Goal: Information Seeking & Learning: Find specific fact

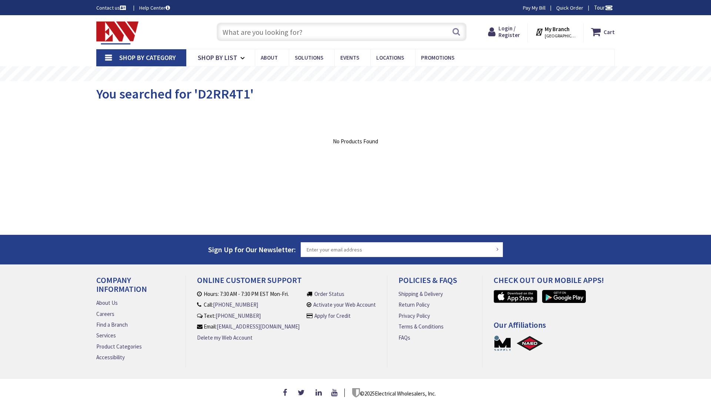
type input "[GEOGRAPHIC_DATA], [STREET_ADDRESS][DATE]"
